Goal: Transaction & Acquisition: Download file/media

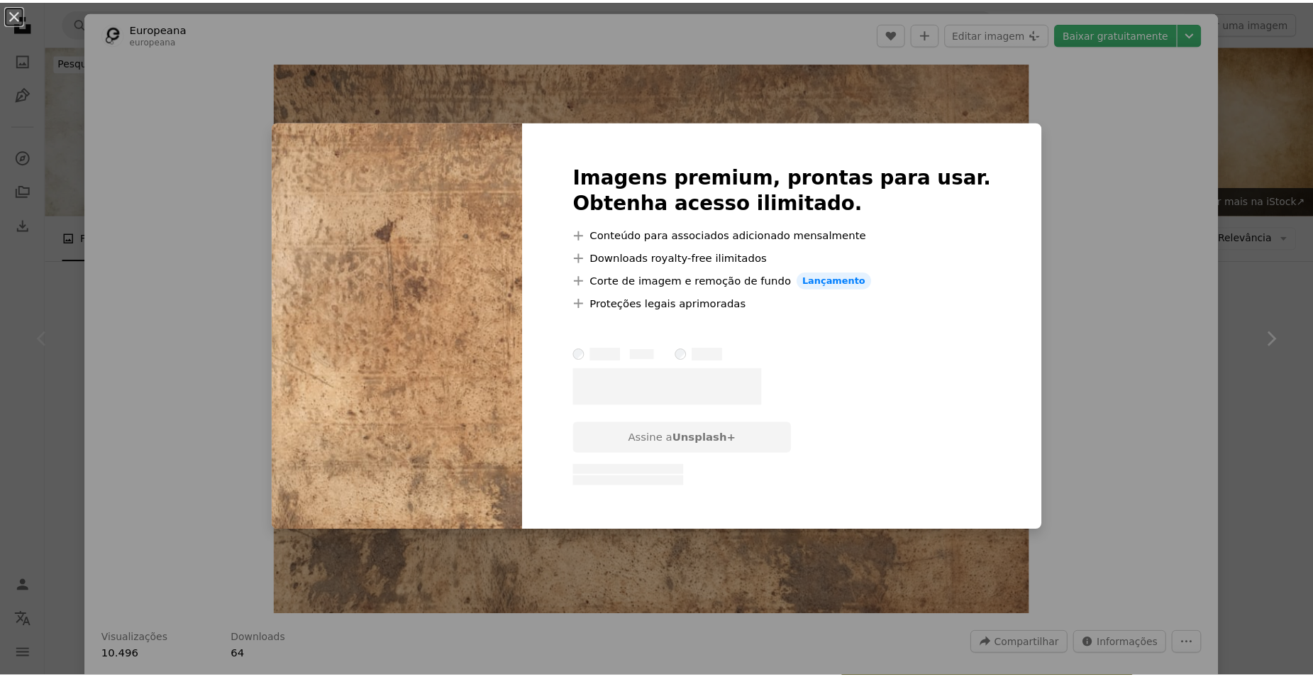
scroll to position [1561, 0]
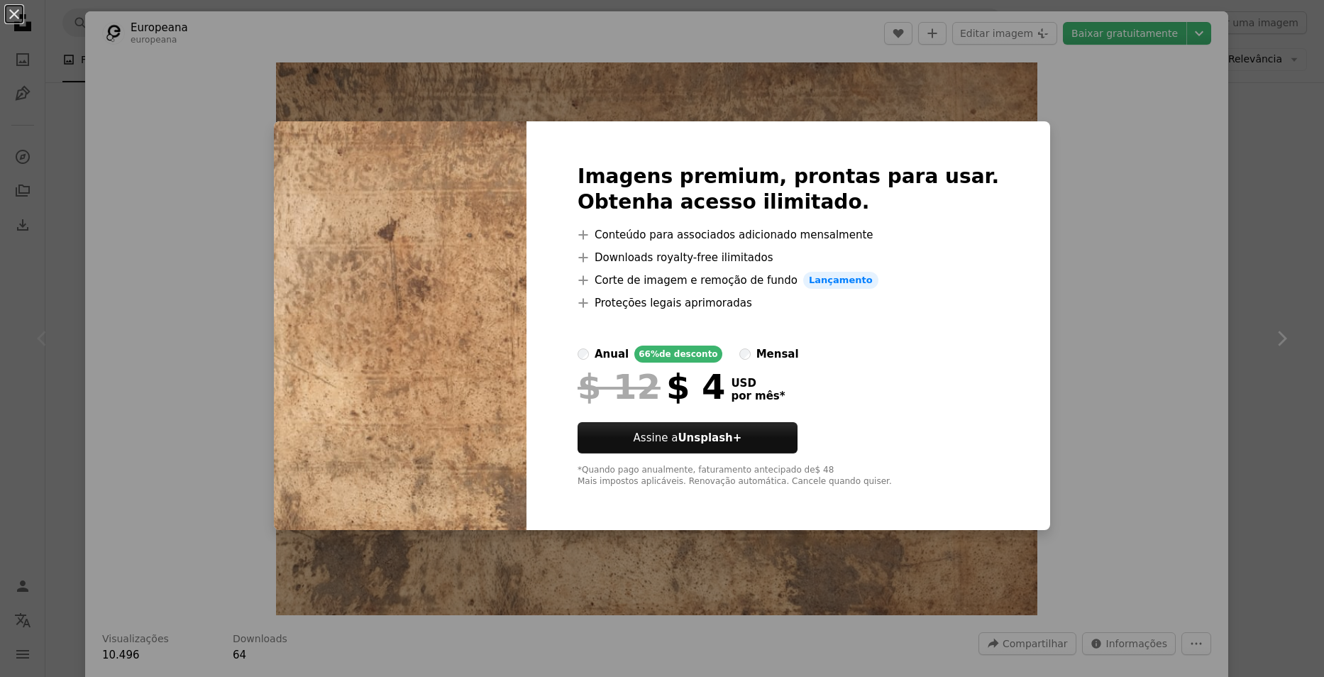
click at [1178, 224] on div "An X shape Imagens premium, prontas para usar. Obtenha acesso ilimitado. A plus…" at bounding box center [662, 338] width 1324 height 677
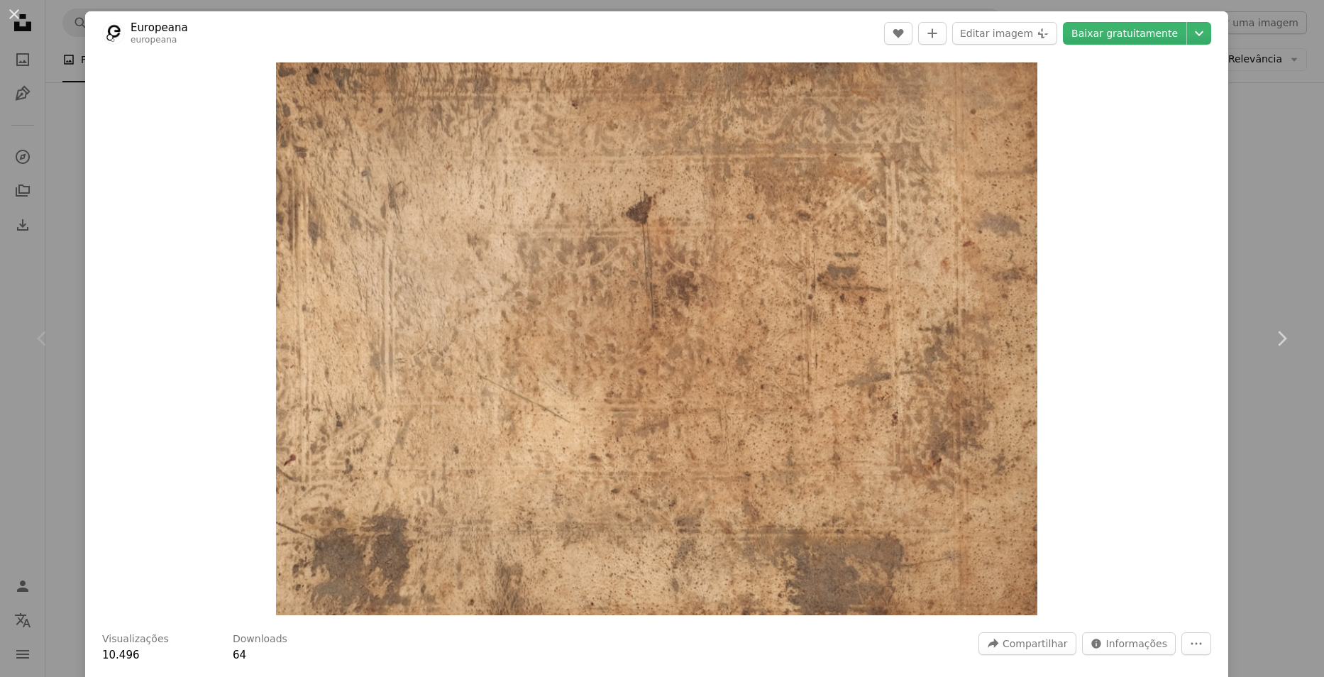
click at [1261, 246] on div "An X shape Chevron left Chevron right Europeana europeana A heart A plus sign E…" at bounding box center [662, 338] width 1324 height 677
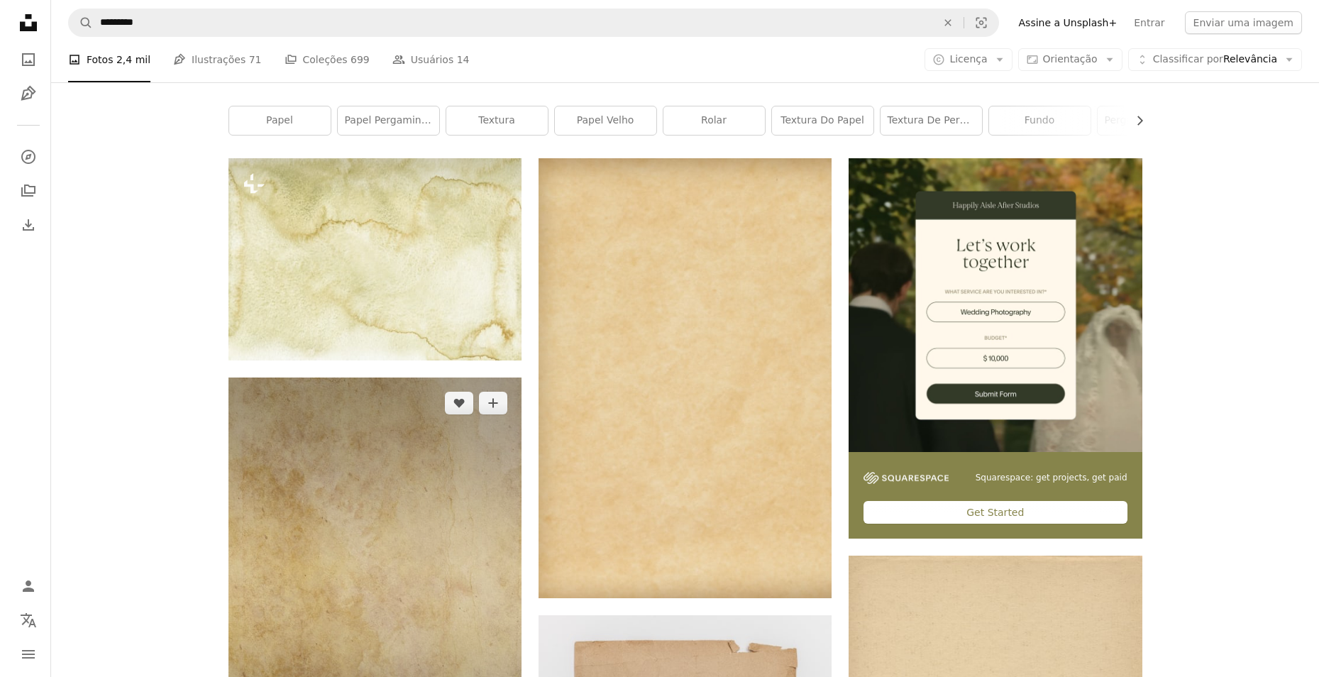
scroll to position [355, 0]
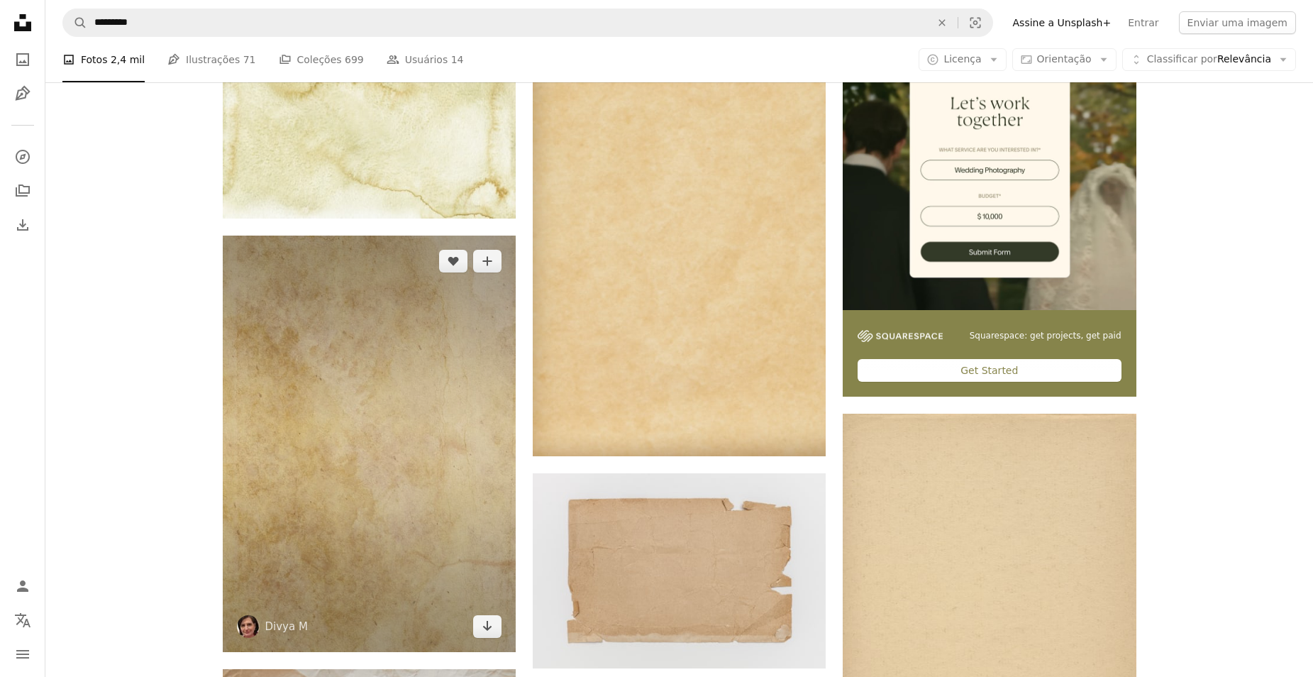
click at [370, 437] on img at bounding box center [369, 444] width 293 height 417
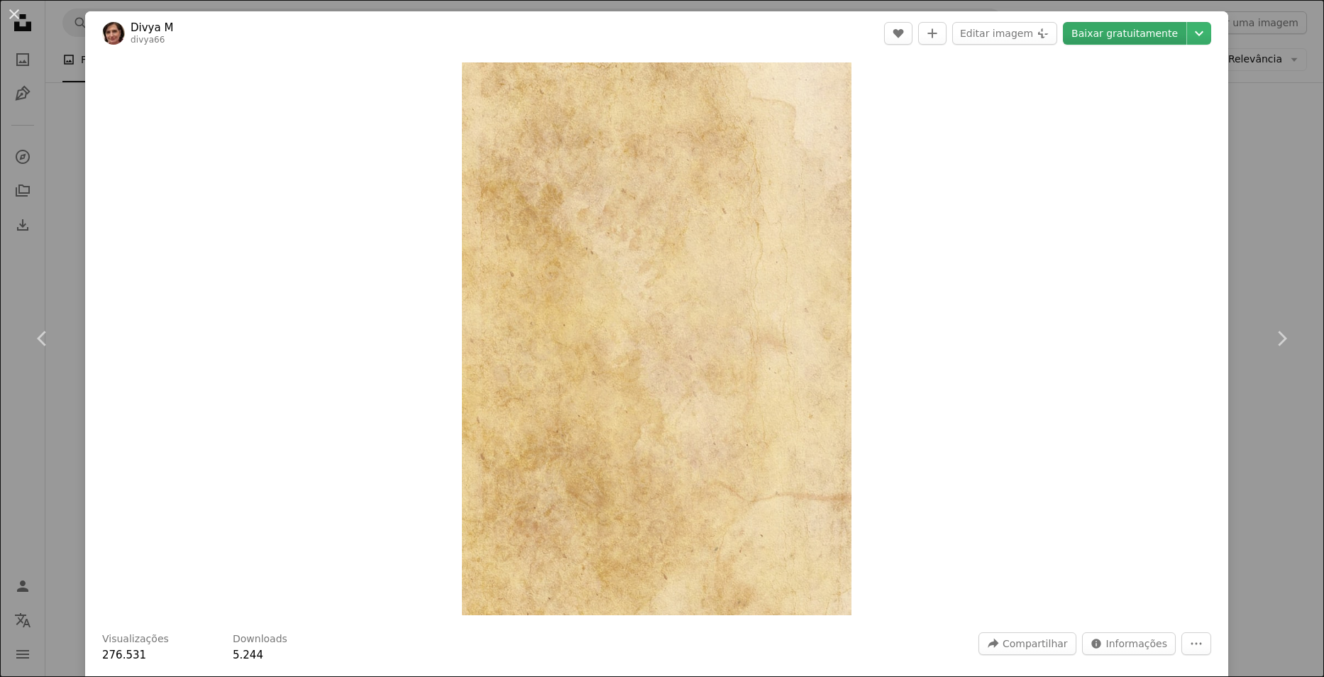
click at [1109, 35] on link "Baixar gratuitamente" at bounding box center [1124, 33] width 123 height 23
